Goal: Task Accomplishment & Management: Use online tool/utility

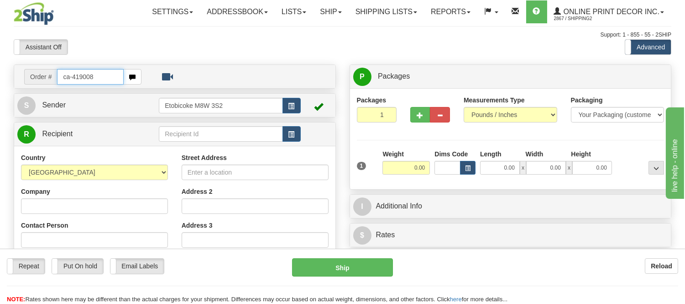
type input "ca-419008"
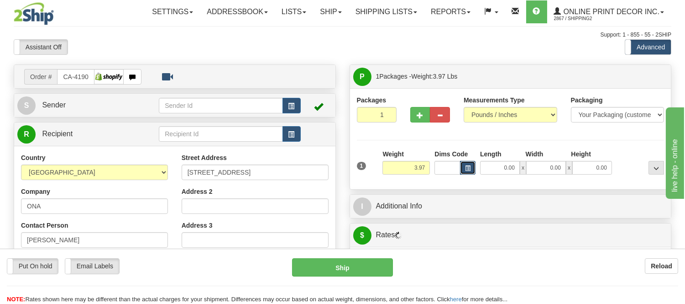
click at [472, 165] on button "button" at bounding box center [468, 168] width 16 height 14
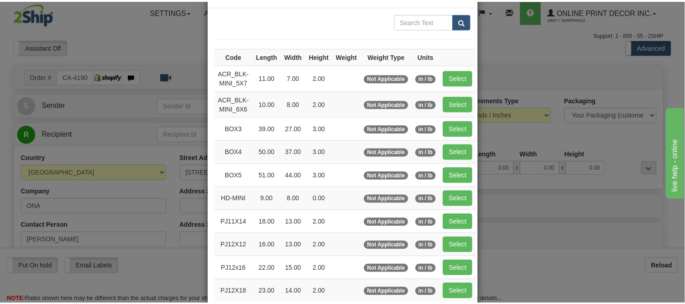
scroll to position [51, 0]
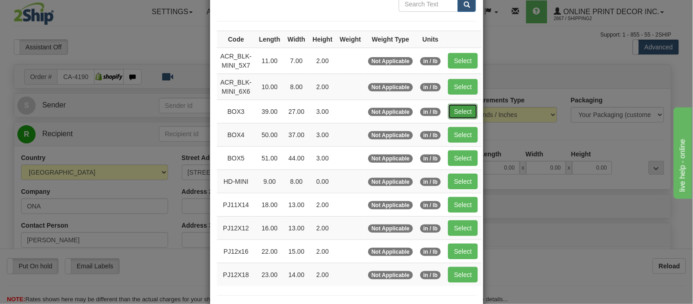
click at [452, 119] on button "Select" at bounding box center [463, 112] width 30 height 16
type input "BOX3"
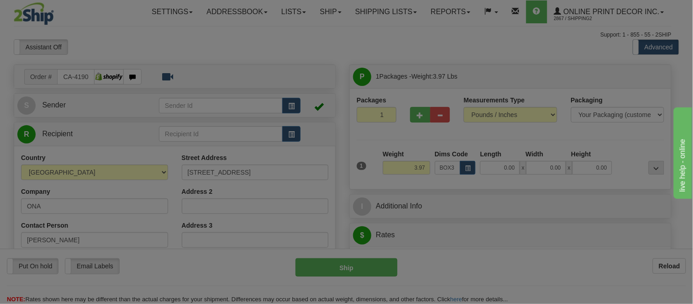
type input "39.00"
type input "27.00"
type input "3.00"
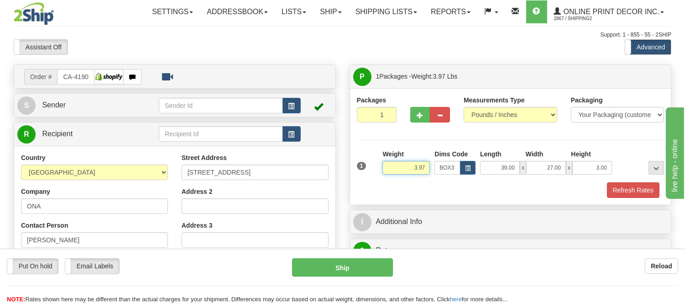
drag, startPoint x: 430, startPoint y: 163, endPoint x: 397, endPoint y: 176, distance: 35.6
click at [397, 176] on div "Weight 3.97" at bounding box center [406, 165] width 52 height 32
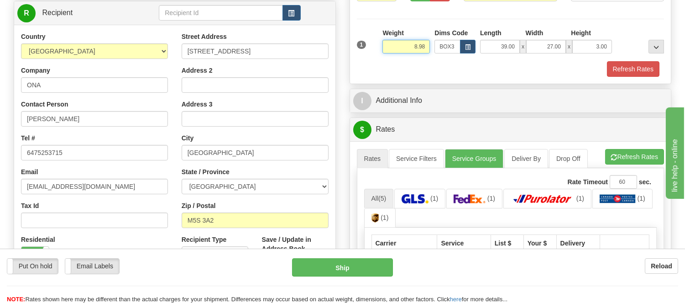
scroll to position [128, 0]
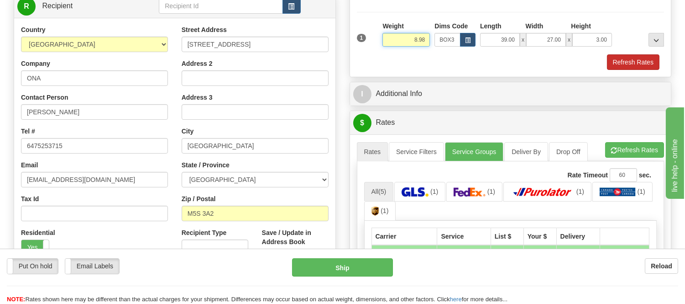
type input "8.98"
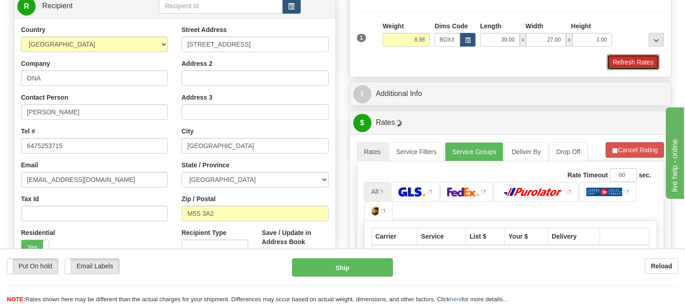
click at [635, 60] on button "Refresh Rates" at bounding box center [633, 62] width 52 height 16
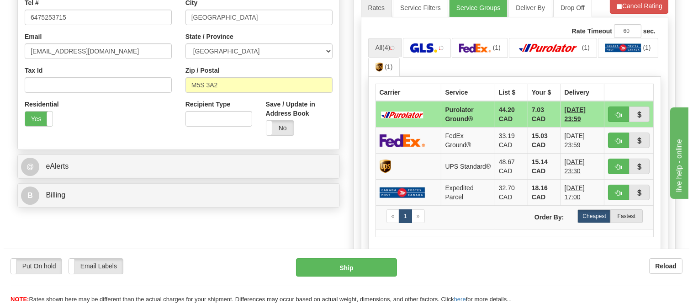
scroll to position [280, 0]
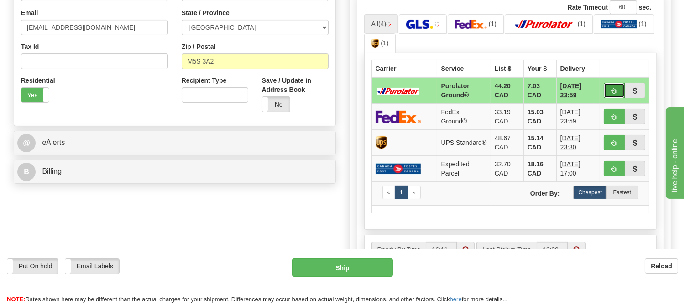
click at [609, 87] on button "button" at bounding box center [614, 91] width 21 height 16
click at [616, 36] on ul "All (4) (1) (1) (1) (1)" at bounding box center [510, 33] width 293 height 39
click at [608, 90] on button "button" at bounding box center [614, 91] width 21 height 16
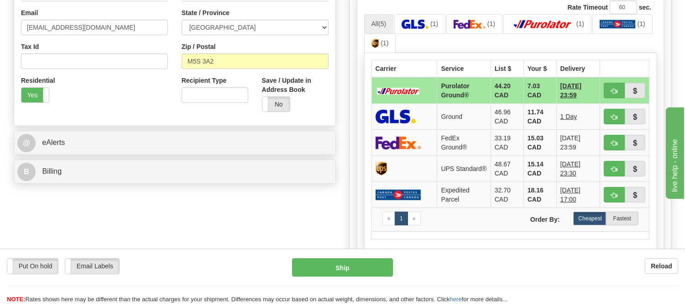
click at [600, 89] on td at bounding box center [624, 90] width 49 height 26
click at [608, 89] on button "button" at bounding box center [614, 91] width 21 height 16
type input "260"
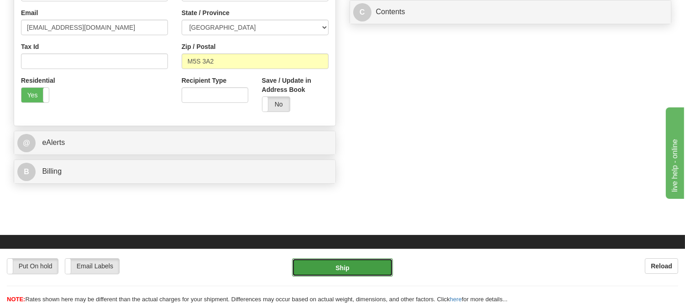
click at [373, 265] on button "Ship" at bounding box center [342, 267] width 100 height 18
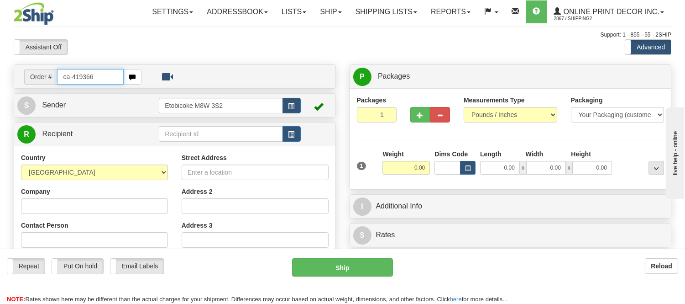
type input "ca-419366"
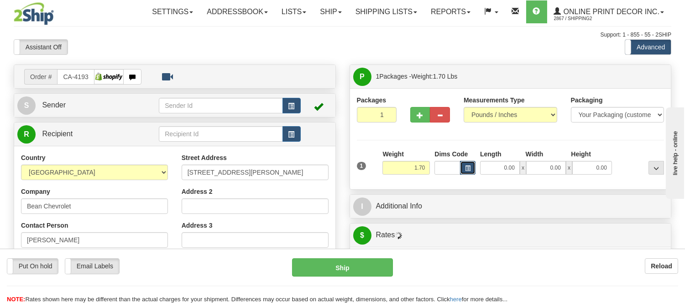
click at [466, 165] on button "button" at bounding box center [468, 168] width 16 height 14
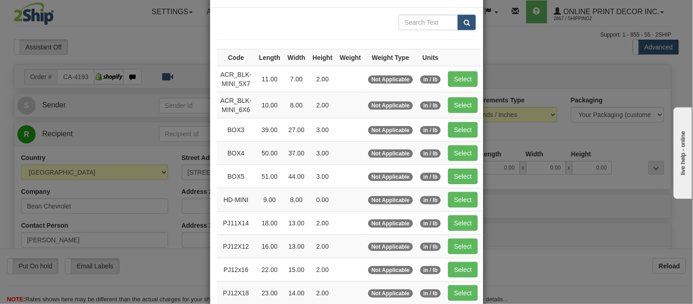
scroll to position [51, 0]
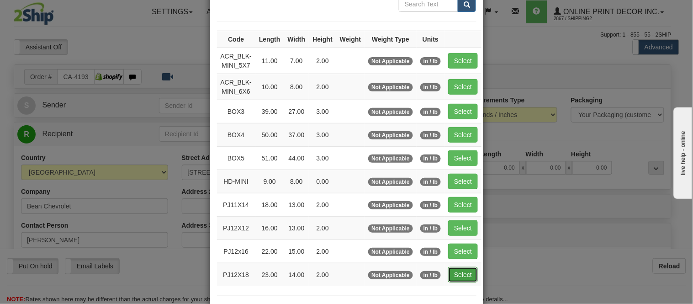
click at [458, 275] on button "Select" at bounding box center [463, 275] width 30 height 16
type input "PJ12X18"
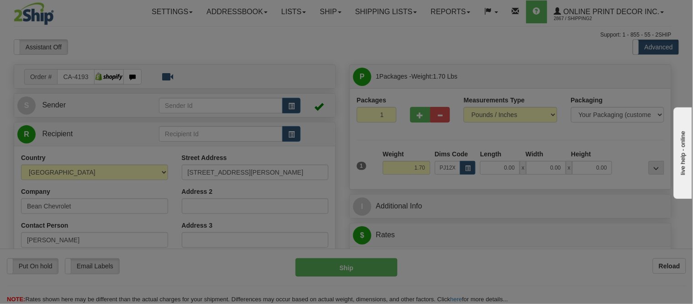
type input "23.00"
type input "14.00"
type input "2.00"
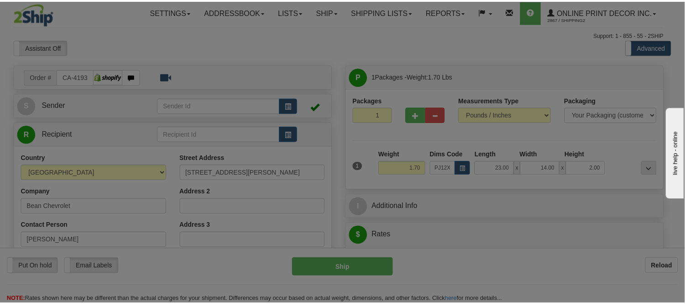
scroll to position [0, 0]
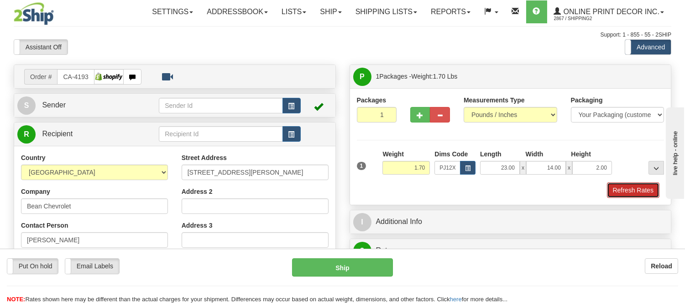
click at [632, 189] on button "Refresh Rates" at bounding box center [633, 190] width 52 height 16
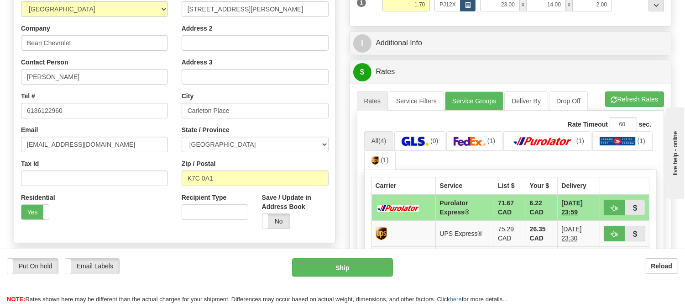
scroll to position [173, 0]
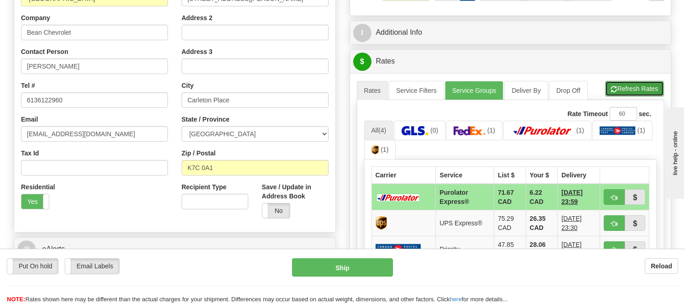
click at [635, 86] on button "Refresh Rates" at bounding box center [634, 89] width 59 height 16
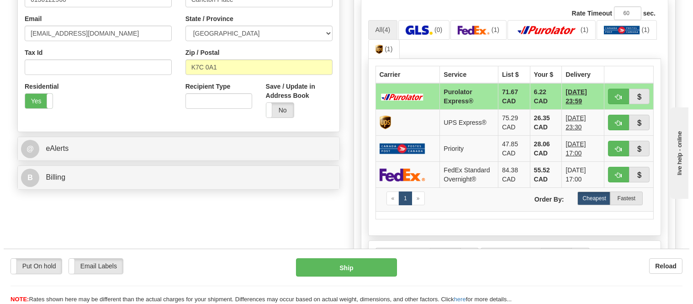
scroll to position [275, 0]
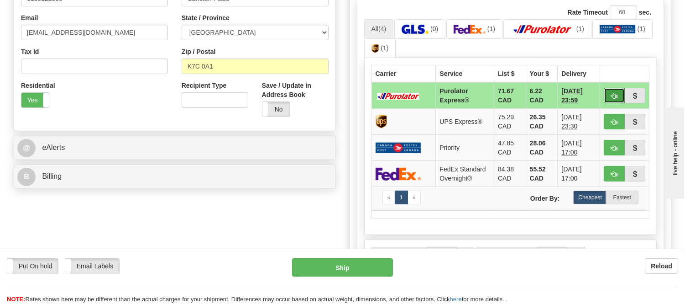
click at [608, 97] on button "button" at bounding box center [614, 96] width 21 height 16
type input "202"
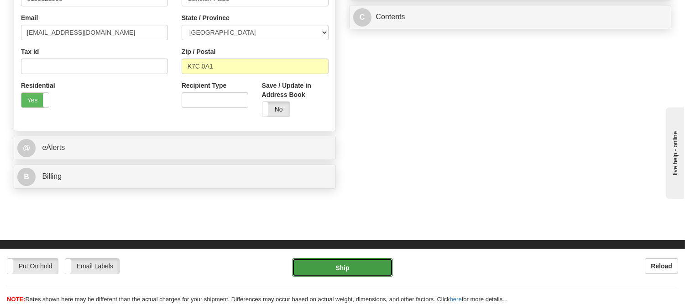
click at [362, 268] on button "Ship" at bounding box center [342, 267] width 100 height 18
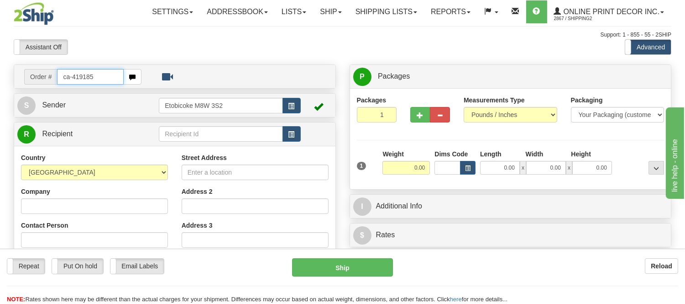
type input "ca-419185"
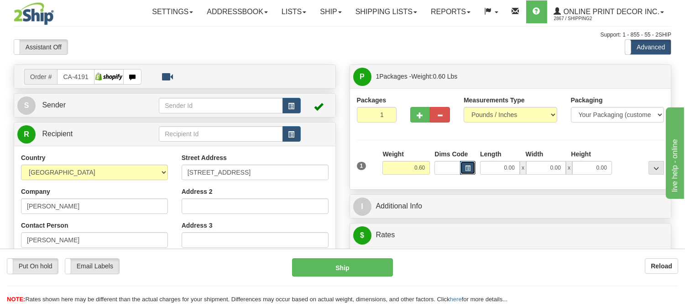
click at [468, 166] on span "button" at bounding box center [467, 168] width 5 height 5
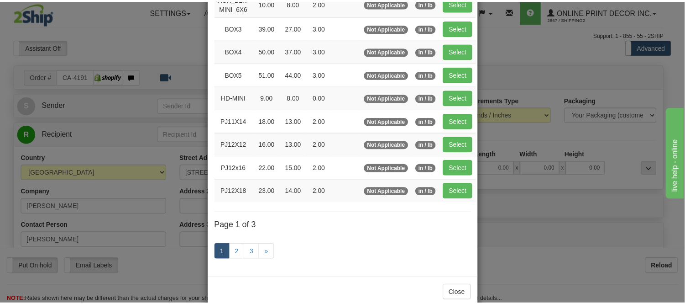
scroll to position [152, 0]
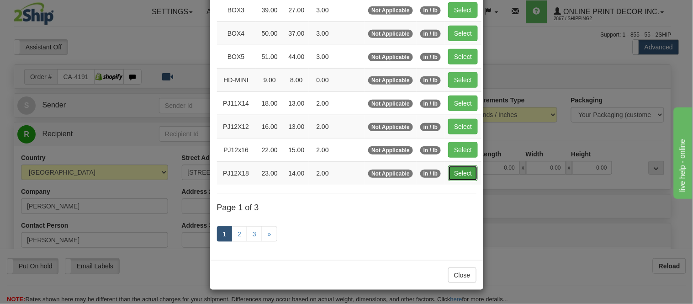
click at [448, 170] on button "Select" at bounding box center [463, 173] width 30 height 16
type input "PJ12X18"
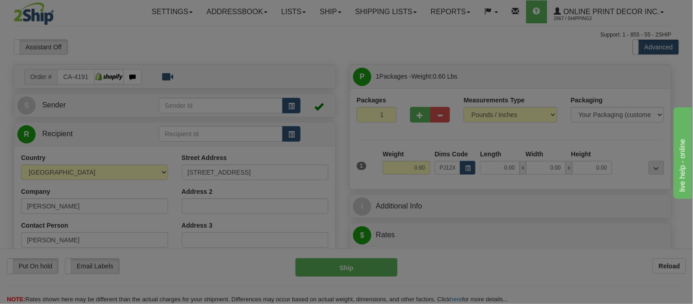
type input "23.00"
type input "14.00"
type input "2.00"
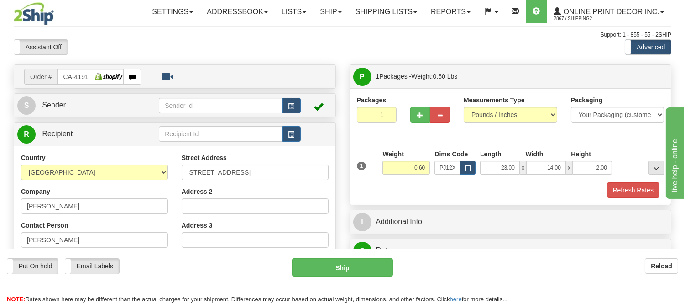
drag, startPoint x: 431, startPoint y: 167, endPoint x: 404, endPoint y: 167, distance: 27.4
click at [404, 167] on div "Weight 0.60" at bounding box center [406, 165] width 52 height 32
click at [534, 134] on div "Packages 1 1 Measurements Type" at bounding box center [511, 146] width 308 height 102
drag, startPoint x: 415, startPoint y: 167, endPoint x: 390, endPoint y: 178, distance: 27.4
click at [390, 178] on div "Weight 0.60" at bounding box center [406, 165] width 52 height 32
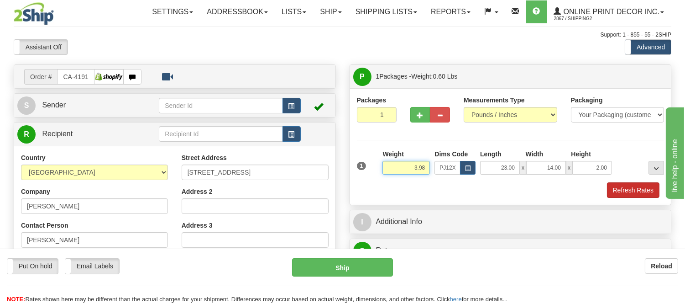
type input "3.98"
click at [628, 192] on button "Refresh Rates" at bounding box center [633, 190] width 52 height 16
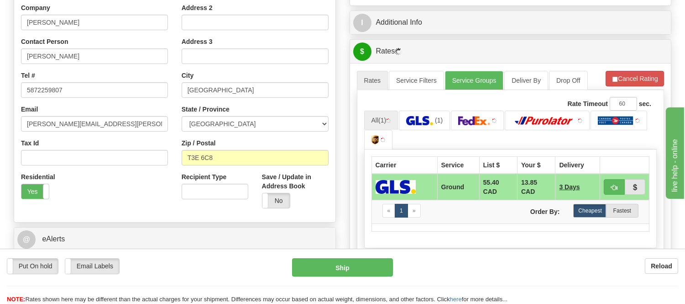
scroll to position [203, 0]
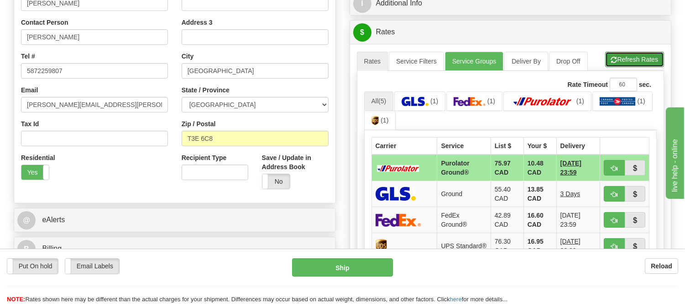
click at [617, 58] on button "Refresh Rates" at bounding box center [634, 60] width 59 height 16
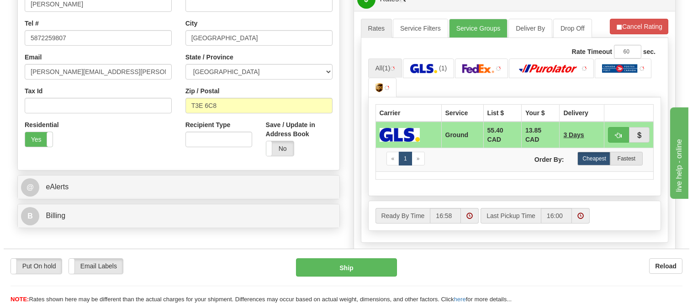
scroll to position [253, 0]
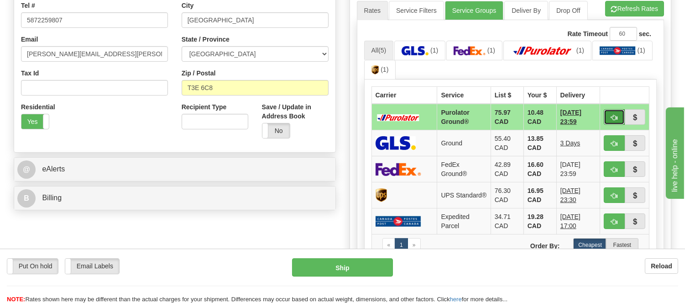
click at [611, 119] on span "button" at bounding box center [614, 118] width 6 height 6
type input "260"
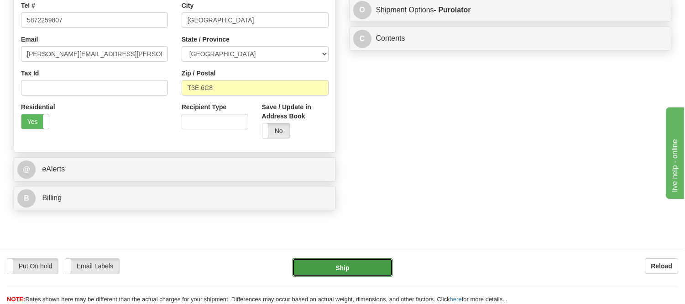
click at [310, 268] on button "Ship" at bounding box center [342, 267] width 100 height 18
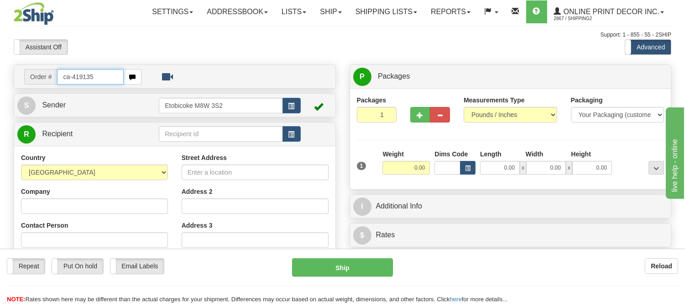
type input "ca-419135"
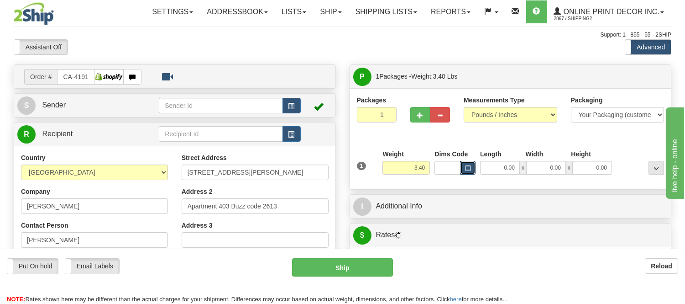
click at [469, 166] on span "button" at bounding box center [467, 168] width 5 height 5
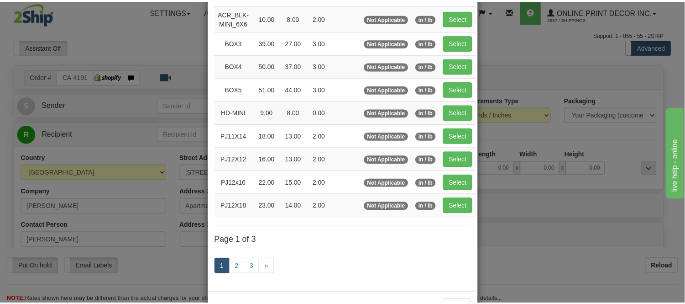
scroll to position [152, 0]
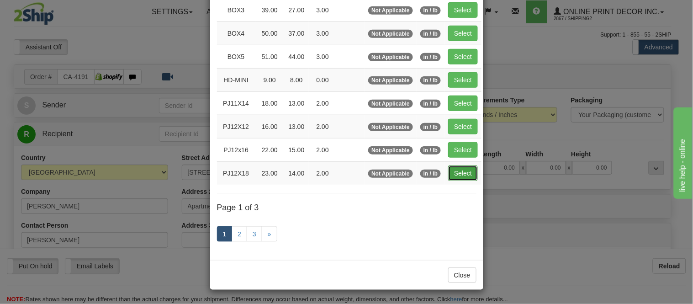
click at [452, 173] on button "Select" at bounding box center [463, 173] width 30 height 16
type input "PJ12X18"
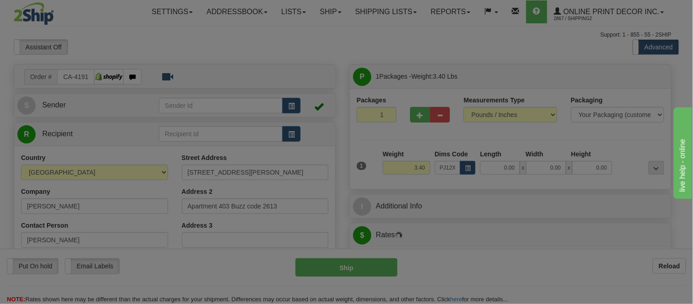
type input "23.00"
type input "14.00"
type input "2.00"
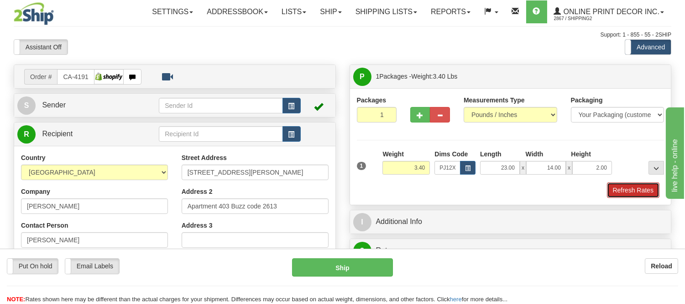
click at [640, 186] on button "Refresh Rates" at bounding box center [633, 190] width 52 height 16
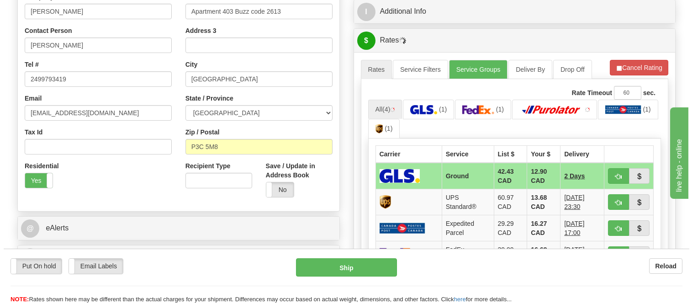
scroll to position [205, 0]
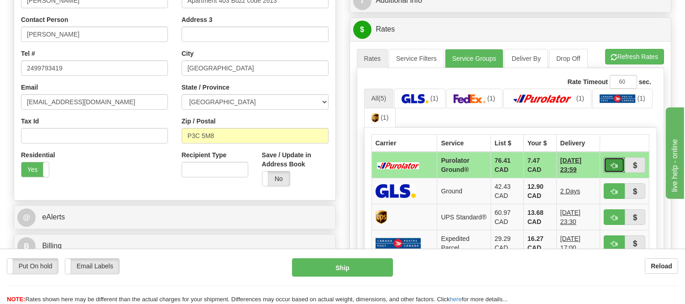
click at [615, 160] on button "button" at bounding box center [614, 165] width 21 height 16
type input "260"
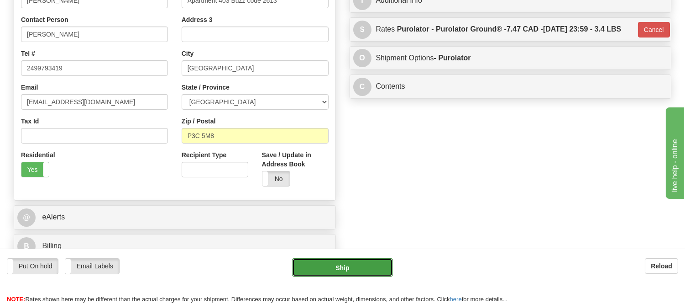
click at [379, 262] on button "Ship" at bounding box center [342, 267] width 100 height 18
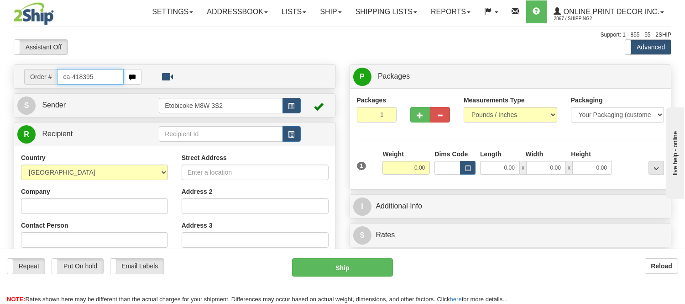
type input "ca-418395"
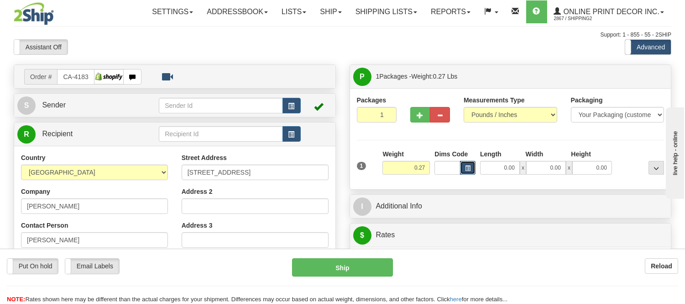
click at [472, 168] on button "button" at bounding box center [468, 168] width 16 height 14
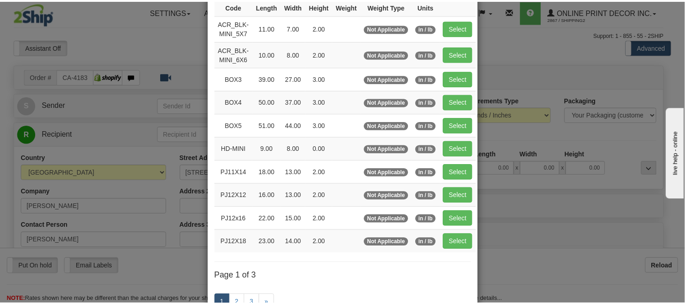
scroll to position [101, 0]
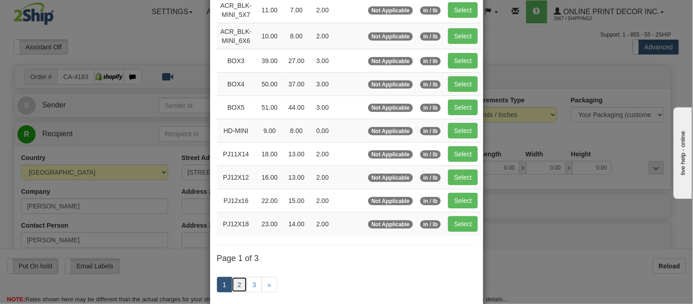
click at [236, 281] on link "2" at bounding box center [239, 285] width 16 height 16
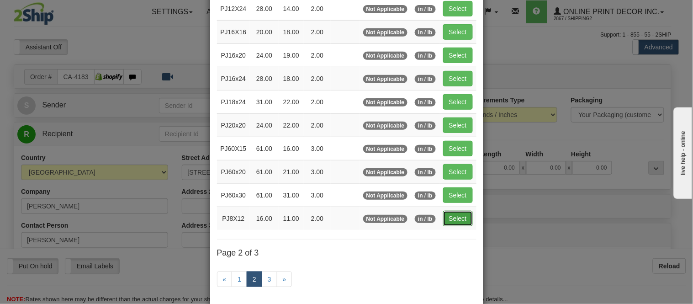
click at [449, 223] on button "Select" at bounding box center [458, 218] width 30 height 16
type input "PJ8X12"
type input "16.00"
type input "11.00"
type input "2.00"
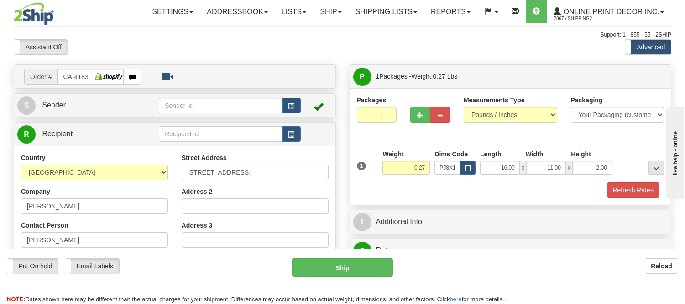
drag, startPoint x: 429, startPoint y: 167, endPoint x: 396, endPoint y: 171, distance: 33.6
click at [396, 171] on div "Weight 0.27" at bounding box center [406, 165] width 52 height 32
click at [535, 133] on div "Packages 1 1 Measurements Type" at bounding box center [511, 146] width 308 height 102
drag, startPoint x: 425, startPoint y: 166, endPoint x: 390, endPoint y: 169, distance: 34.8
click at [390, 169] on input "0.27" at bounding box center [406, 168] width 47 height 14
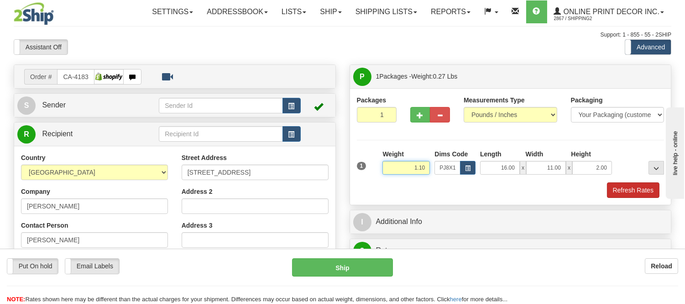
type input "1.10"
click at [631, 193] on button "Refresh Rates" at bounding box center [633, 190] width 52 height 16
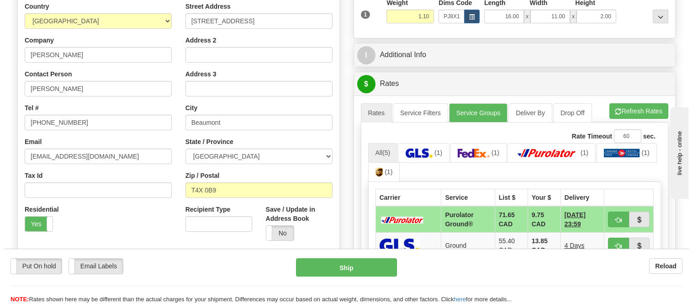
scroll to position [152, 0]
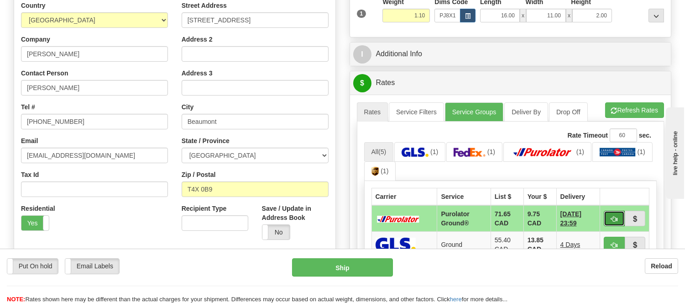
click at [612, 214] on button "button" at bounding box center [614, 218] width 21 height 16
type input "260"
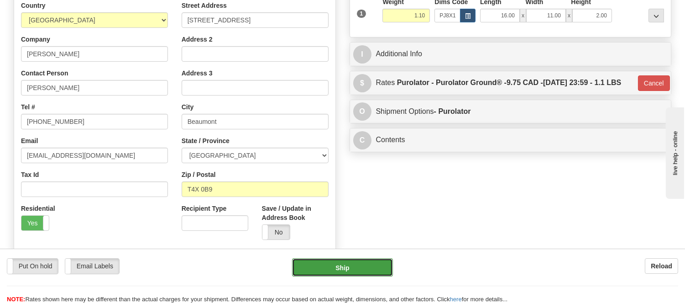
click at [361, 274] on button "Ship" at bounding box center [342, 267] width 100 height 18
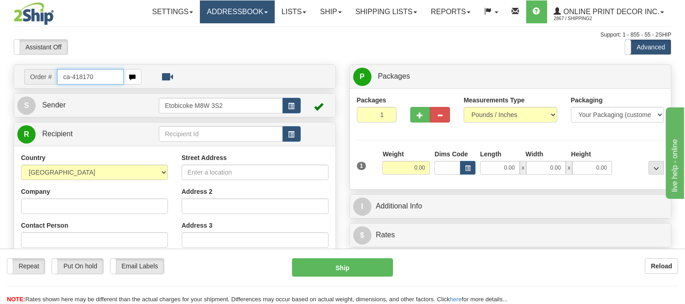
type input "ca-418170"
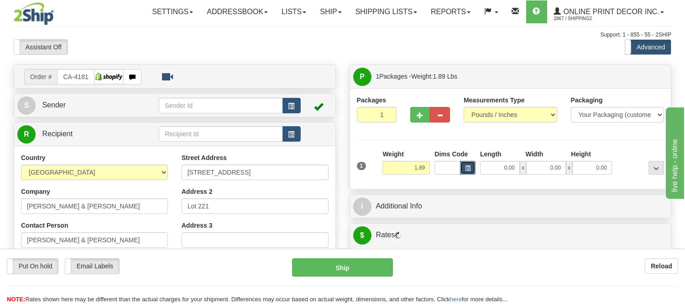
click at [468, 166] on span "button" at bounding box center [467, 168] width 5 height 5
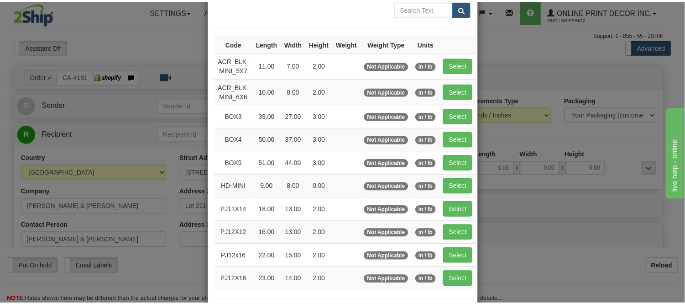
scroll to position [101, 0]
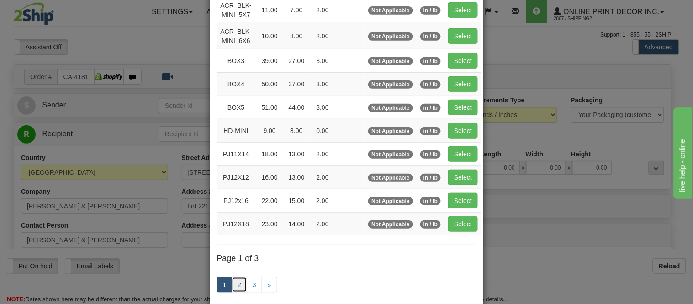
click at [239, 278] on link "2" at bounding box center [239, 285] width 16 height 16
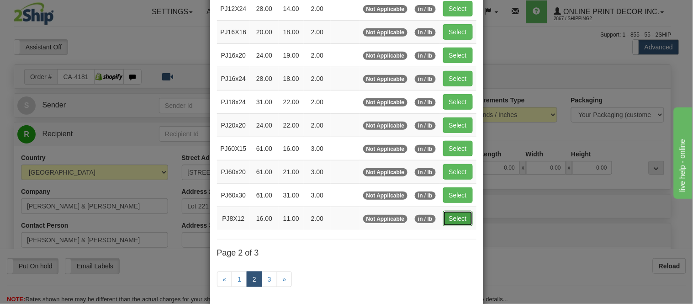
click at [462, 217] on button "Select" at bounding box center [458, 218] width 30 height 16
type input "PJ8X12"
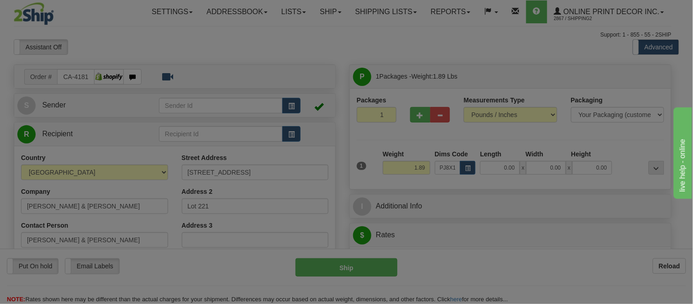
type input "16.00"
type input "11.00"
type input "2.00"
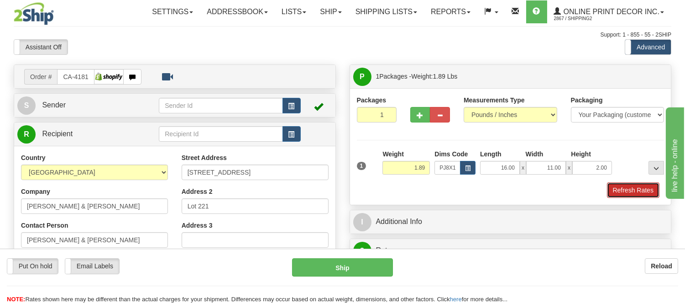
click at [613, 192] on button "Refresh Rates" at bounding box center [633, 190] width 52 height 16
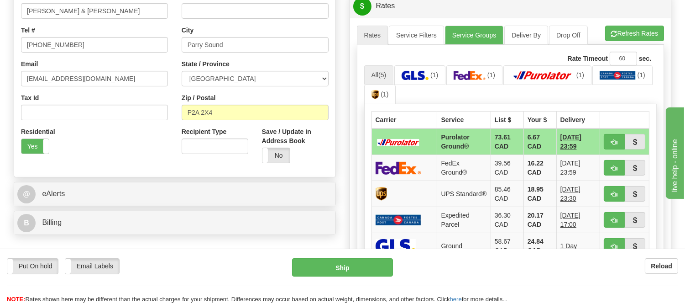
scroll to position [245, 0]
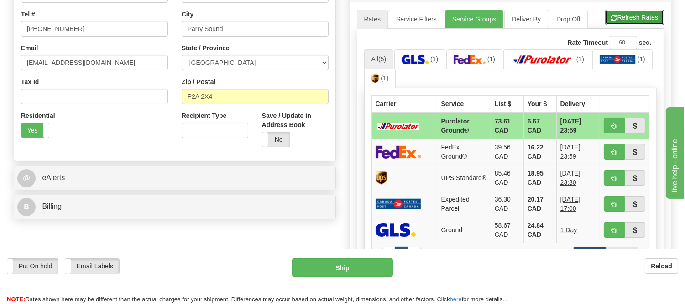
click at [635, 20] on button "Refresh Rates" at bounding box center [634, 18] width 59 height 16
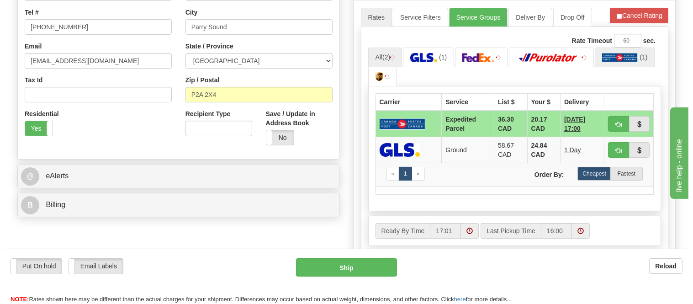
scroll to position [194, 0]
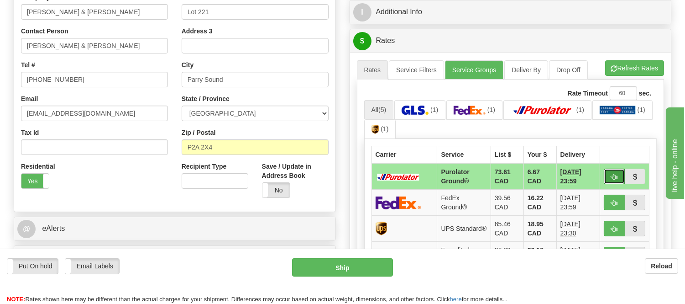
click at [611, 175] on span "button" at bounding box center [614, 177] width 6 height 6
type input "260"
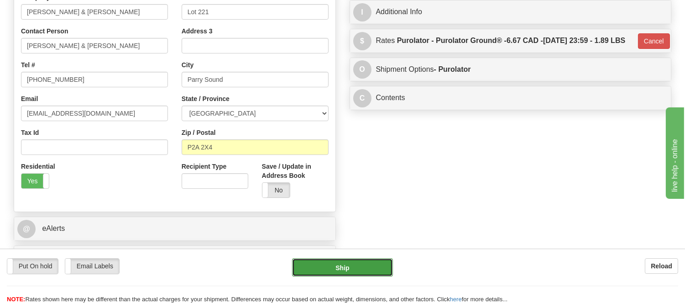
click at [356, 262] on button "Ship" at bounding box center [342, 267] width 100 height 18
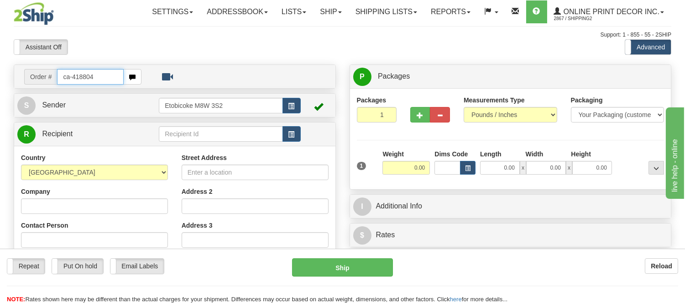
type input "ca-418804"
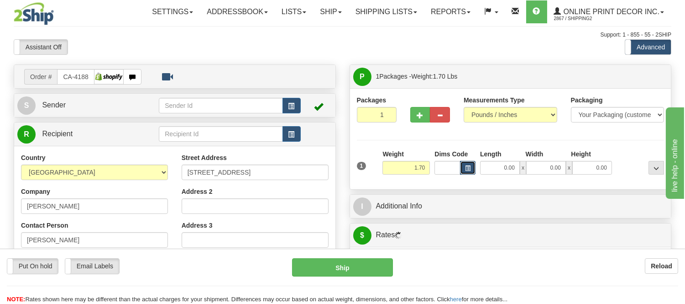
click at [467, 168] on span "button" at bounding box center [467, 168] width 5 height 5
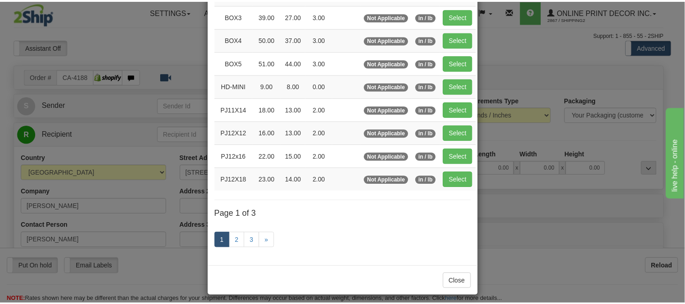
scroll to position [152, 0]
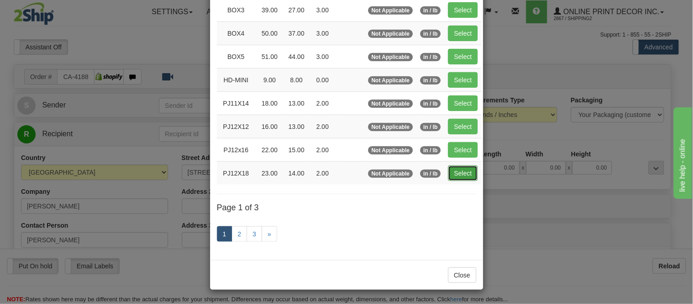
click at [463, 169] on button "Select" at bounding box center [463, 173] width 30 height 16
type input "PJ12X18"
type input "23.00"
type input "14.00"
type input "2.00"
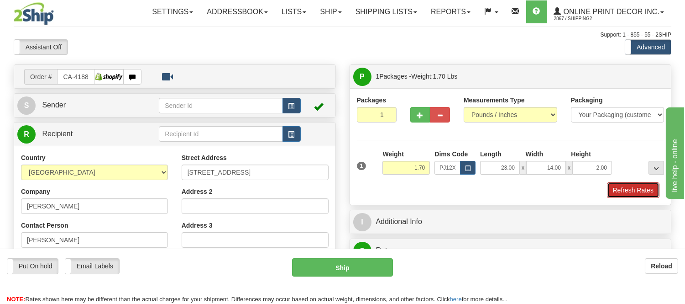
click at [627, 192] on button "Refresh Rates" at bounding box center [633, 190] width 52 height 16
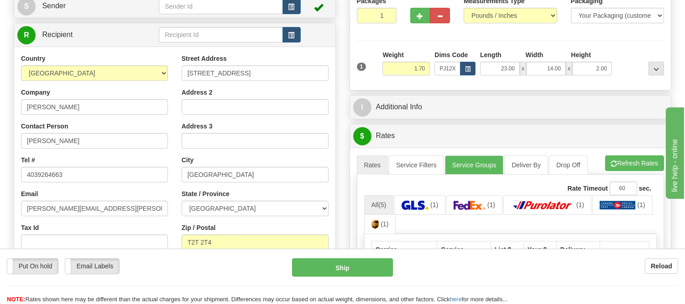
scroll to position [101, 0]
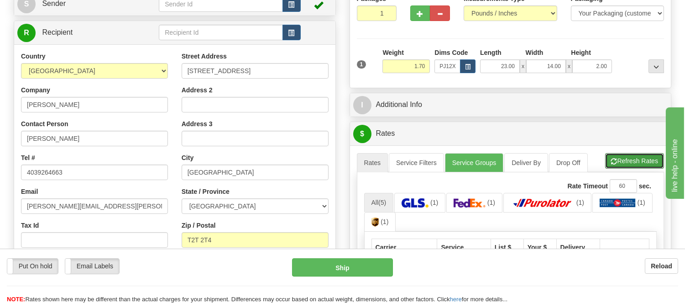
click at [649, 154] on button "Refresh Rates" at bounding box center [634, 161] width 59 height 16
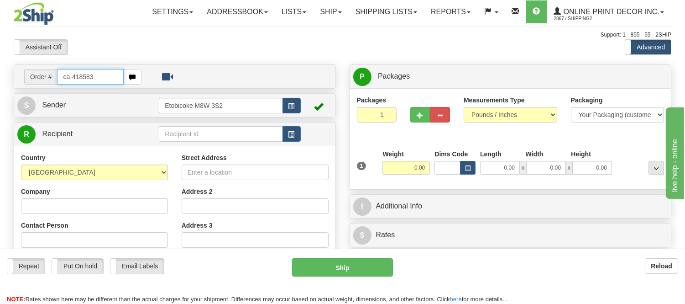
type input "ca-418583"
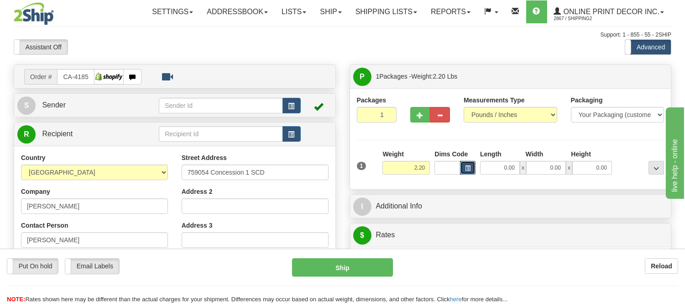
click at [468, 167] on span "button" at bounding box center [467, 168] width 5 height 5
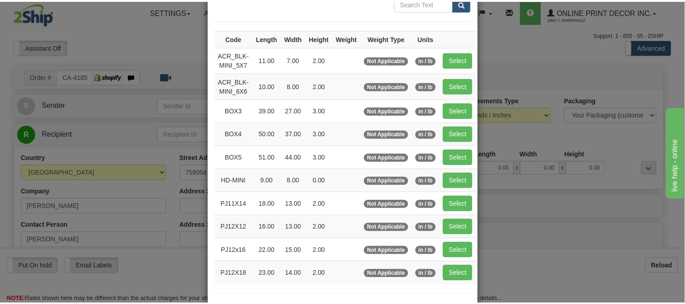
scroll to position [101, 0]
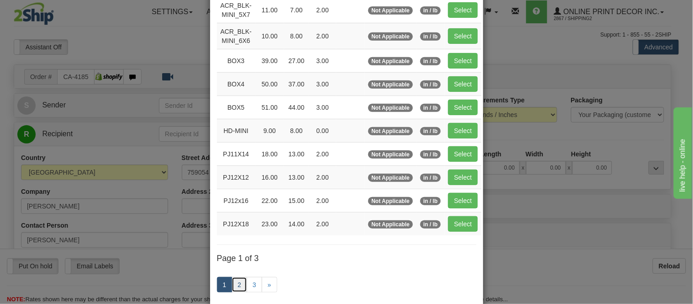
click at [242, 281] on link "2" at bounding box center [239, 285] width 16 height 16
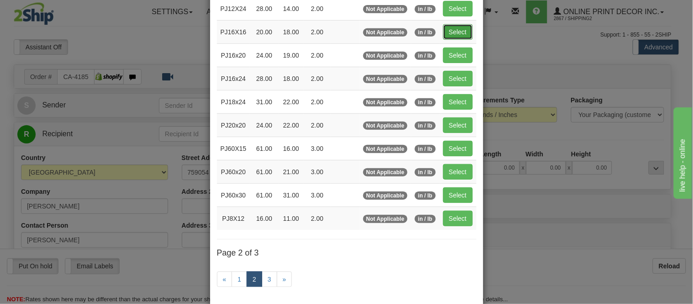
click at [453, 29] on button "Select" at bounding box center [458, 32] width 30 height 16
type input "PJ16X16"
type input "20.00"
type input "18.00"
type input "2.00"
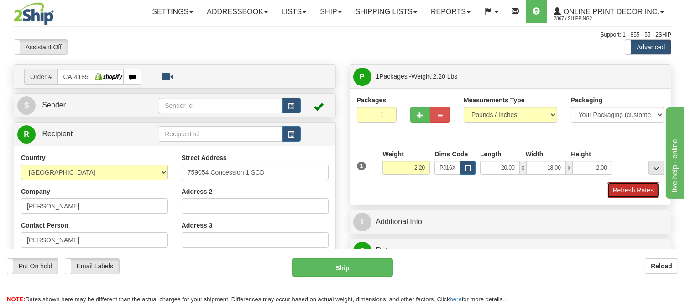
click at [610, 188] on button "Refresh Rates" at bounding box center [633, 190] width 52 height 16
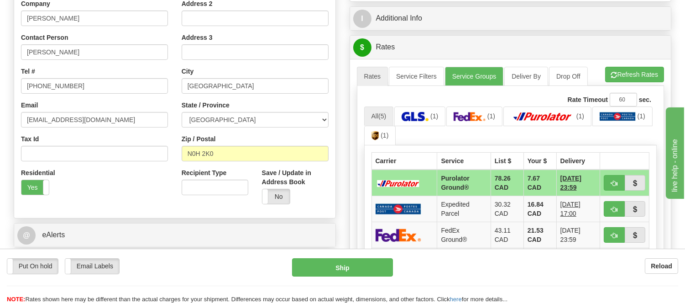
scroll to position [203, 0]
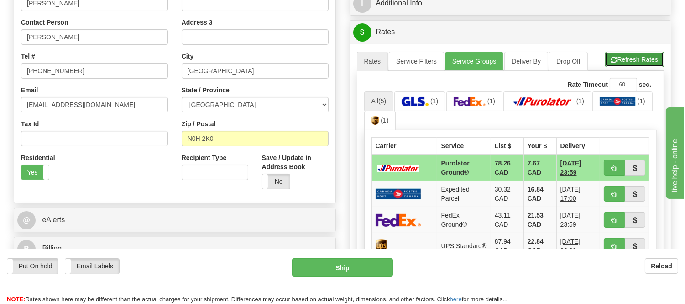
click at [609, 56] on button "Refresh Rates" at bounding box center [634, 60] width 59 height 16
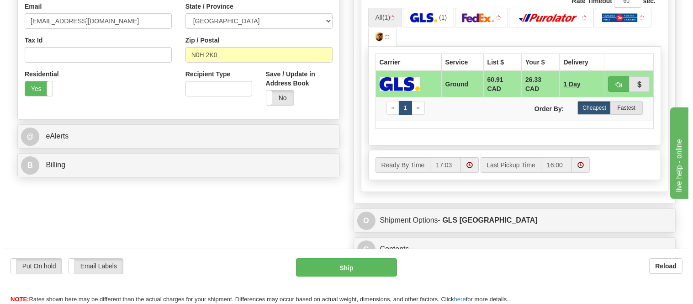
scroll to position [304, 0]
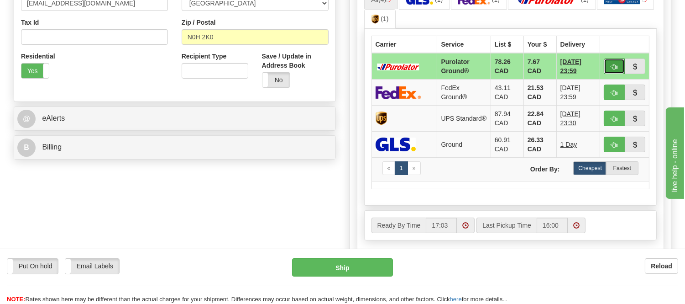
click at [615, 67] on span "button" at bounding box center [614, 67] width 6 height 6
click at [615, 61] on button "button" at bounding box center [614, 66] width 21 height 16
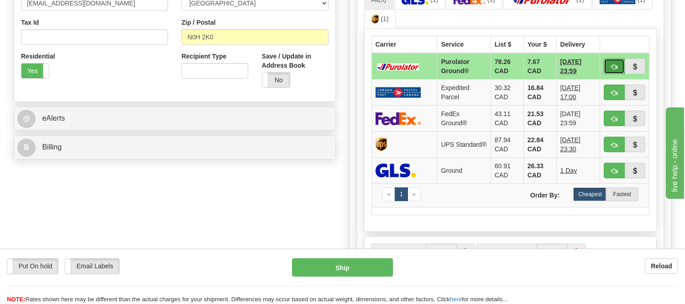
click at [610, 63] on button "button" at bounding box center [614, 66] width 21 height 16
type input "260"
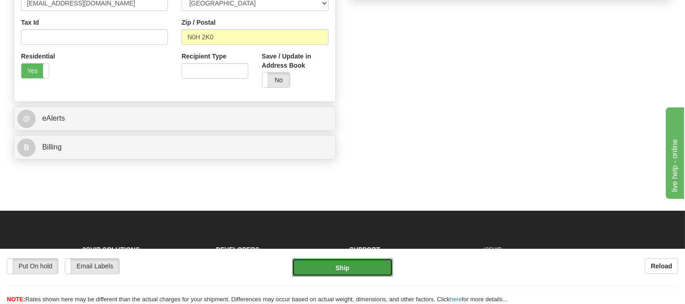
click at [368, 268] on button "Ship" at bounding box center [342, 267] width 100 height 18
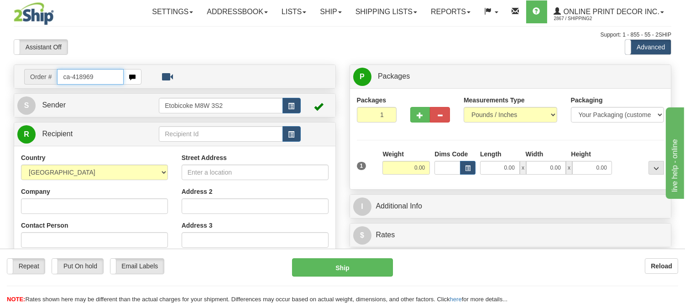
type input "ca-418969"
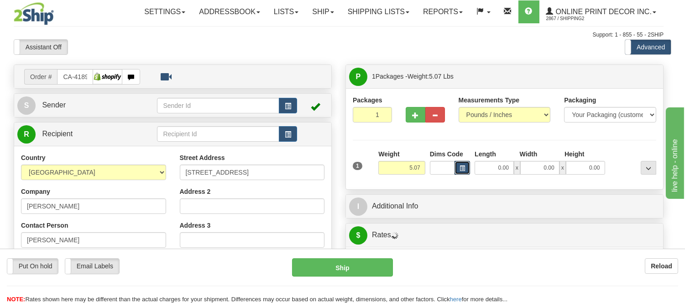
click at [465, 168] on span "button" at bounding box center [462, 168] width 5 height 5
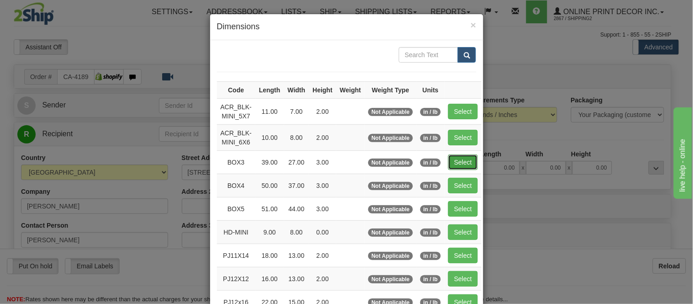
click at [463, 160] on button "Select" at bounding box center [463, 162] width 30 height 16
type input "BOX3"
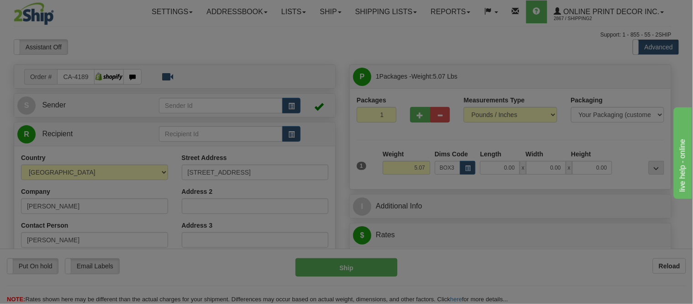
type input "39.00"
type input "27.00"
type input "3.00"
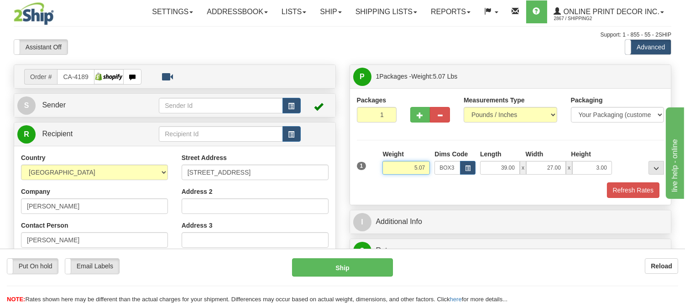
drag, startPoint x: 428, startPoint y: 165, endPoint x: 380, endPoint y: 146, distance: 51.6
click at [380, 146] on div "Packages 1 1 Measurements Type" at bounding box center [511, 146] width 308 height 102
type input "11.98"
click at [640, 189] on button "Refresh Rates" at bounding box center [633, 190] width 52 height 16
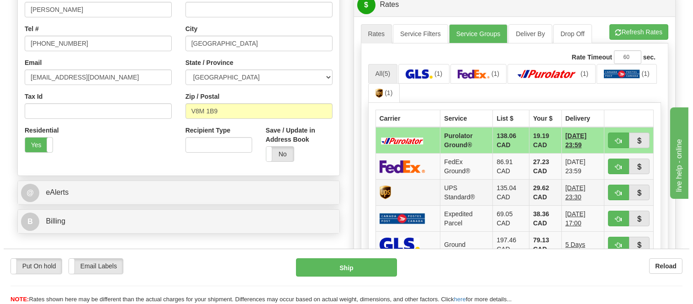
scroll to position [253, 0]
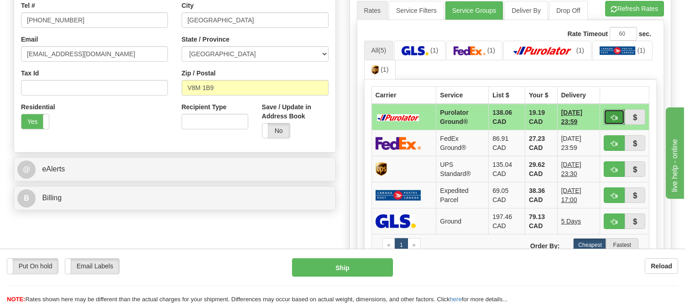
click at [611, 111] on button "button" at bounding box center [614, 117] width 21 height 16
type input "260"
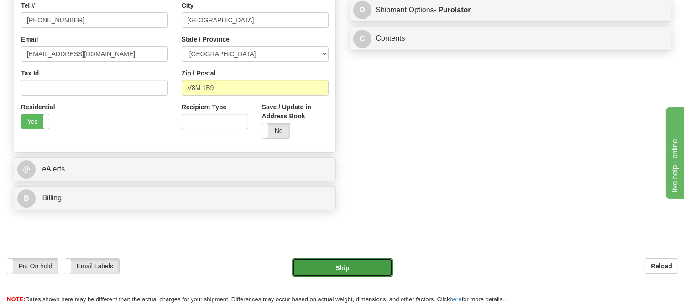
click at [372, 273] on button "Ship" at bounding box center [342, 267] width 100 height 18
